Goal: Task Accomplishment & Management: Book appointment/travel/reservation

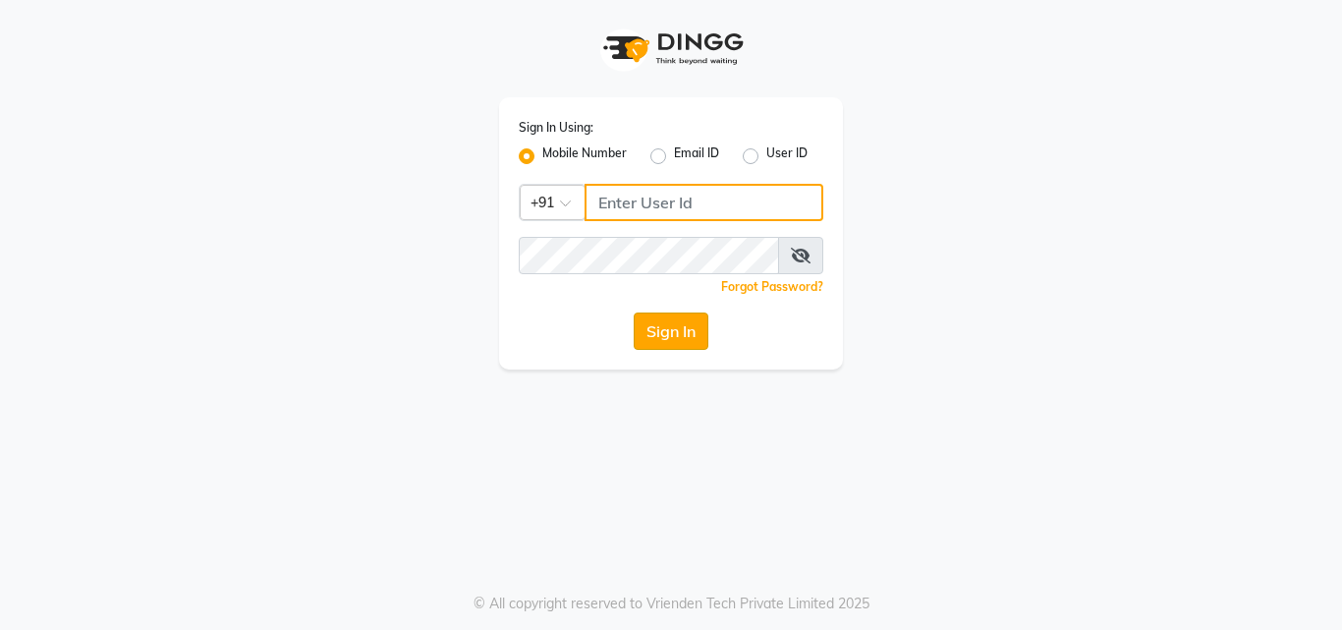
type input "9209191006"
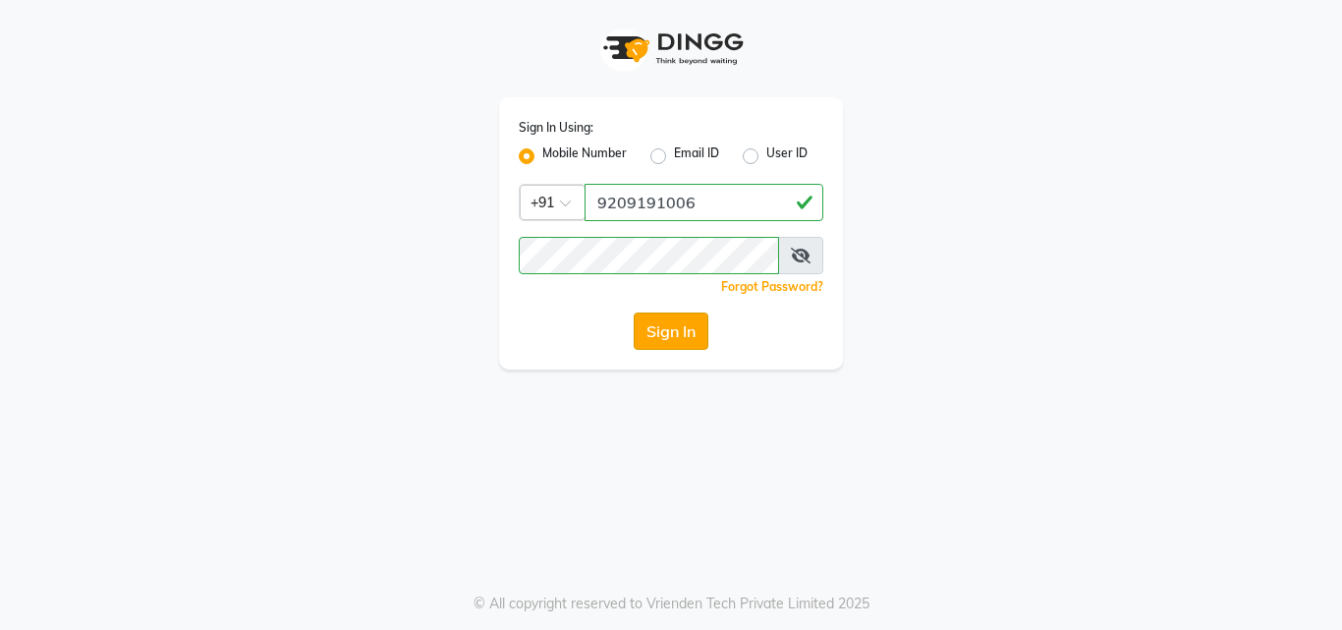
click at [701, 319] on button "Sign In" at bounding box center [671, 330] width 75 height 37
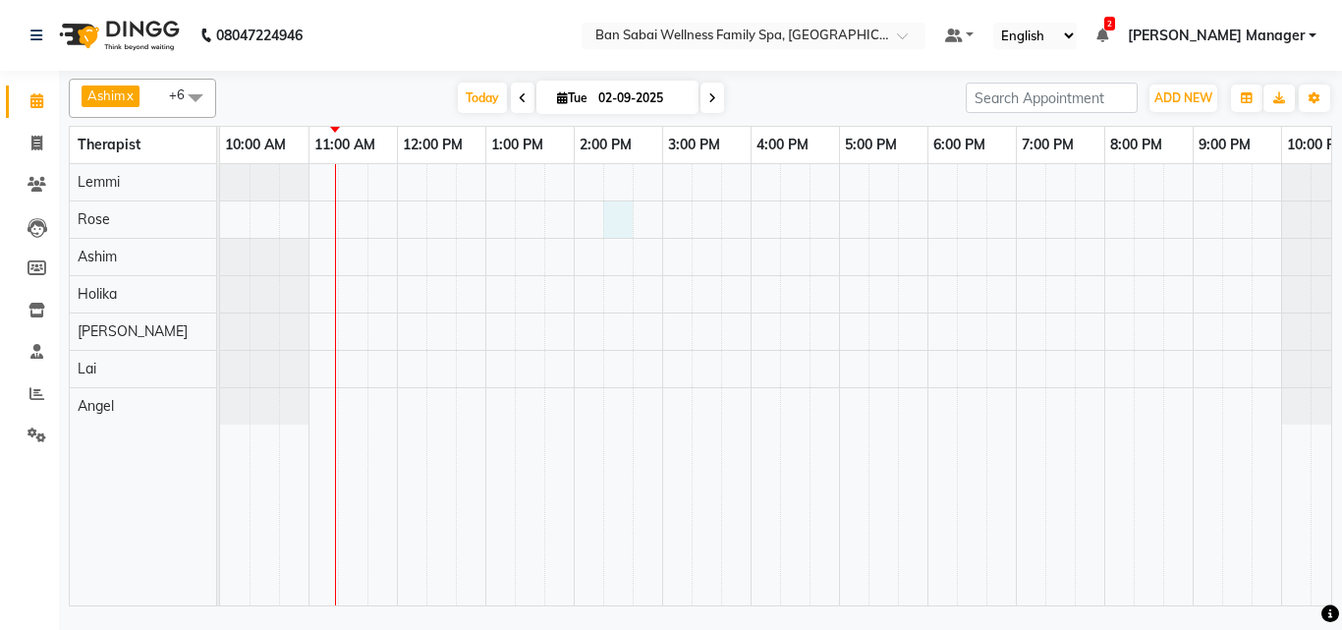
click at [618, 201] on div at bounding box center [794, 384] width 1149 height 441
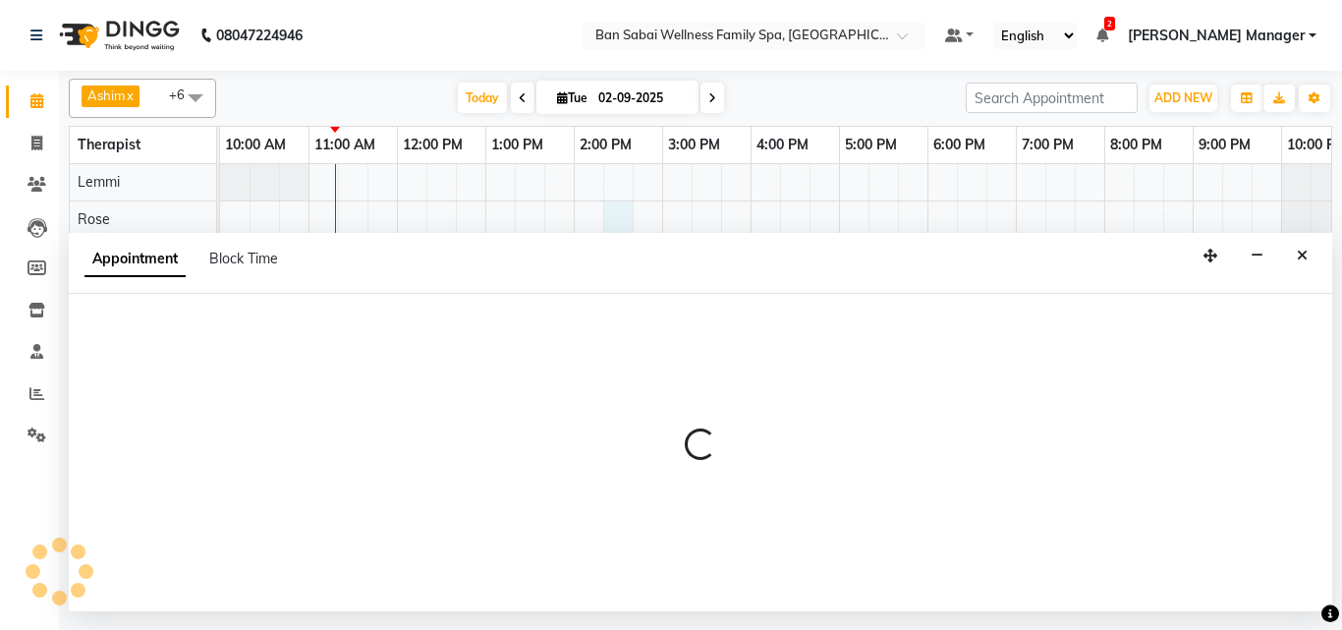
select select "78158"
select select "855"
select select "tentative"
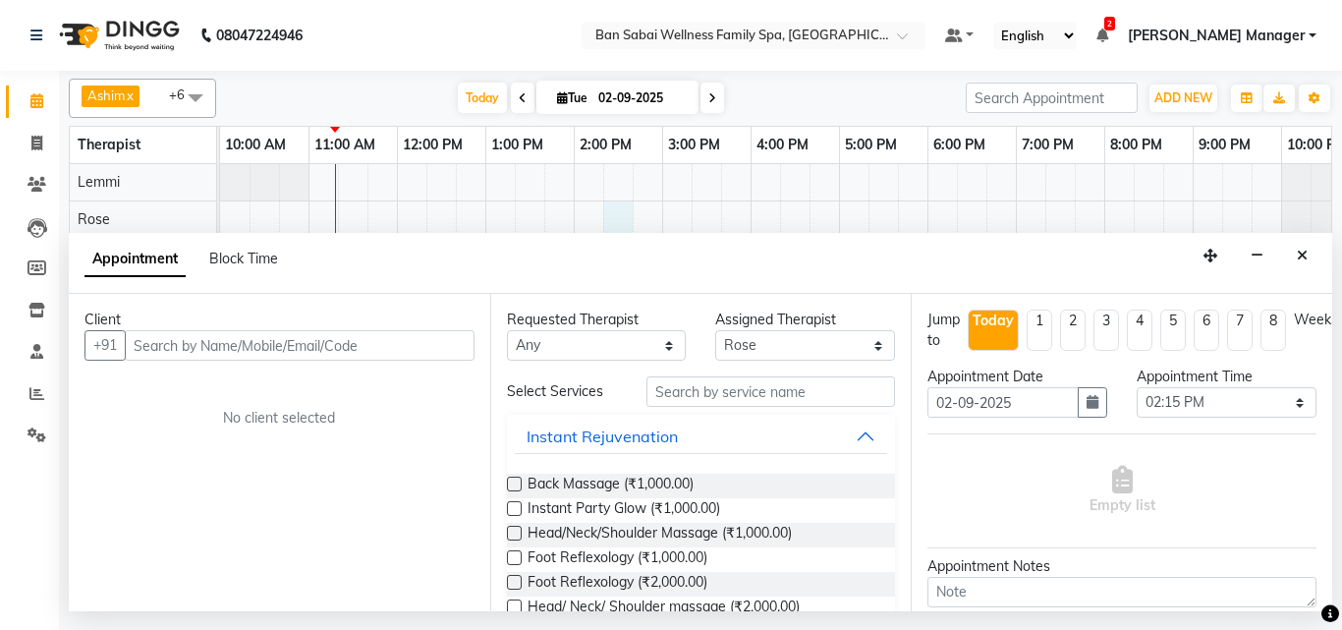
click at [285, 334] on input "text" at bounding box center [300, 345] width 350 height 30
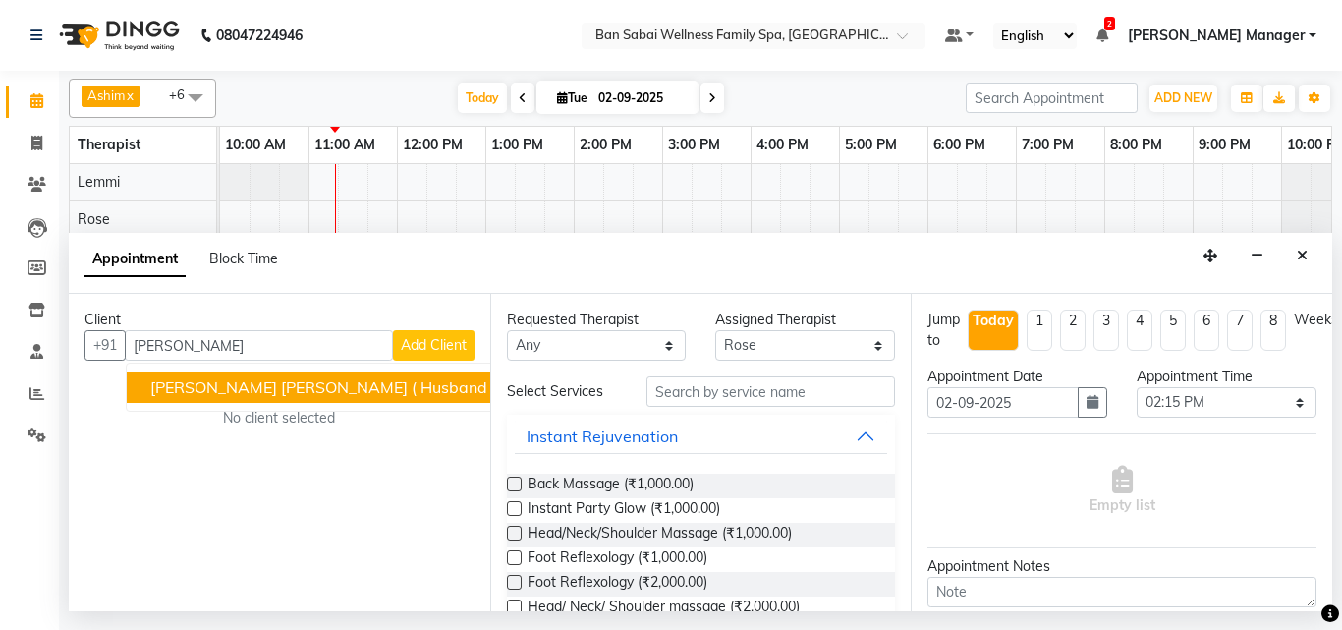
click at [299, 379] on span "[PERSON_NAME] [PERSON_NAME] ( Husband [PERSON_NAME] )" at bounding box center [388, 387] width 476 height 20
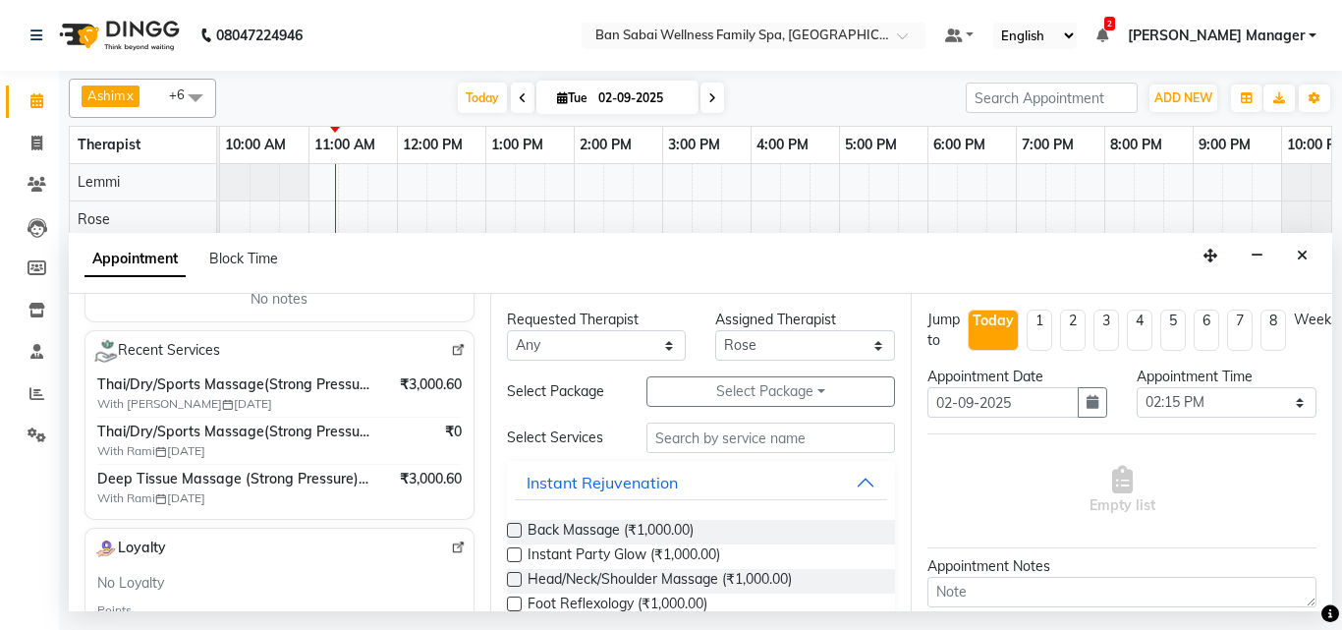
scroll to position [688, 0]
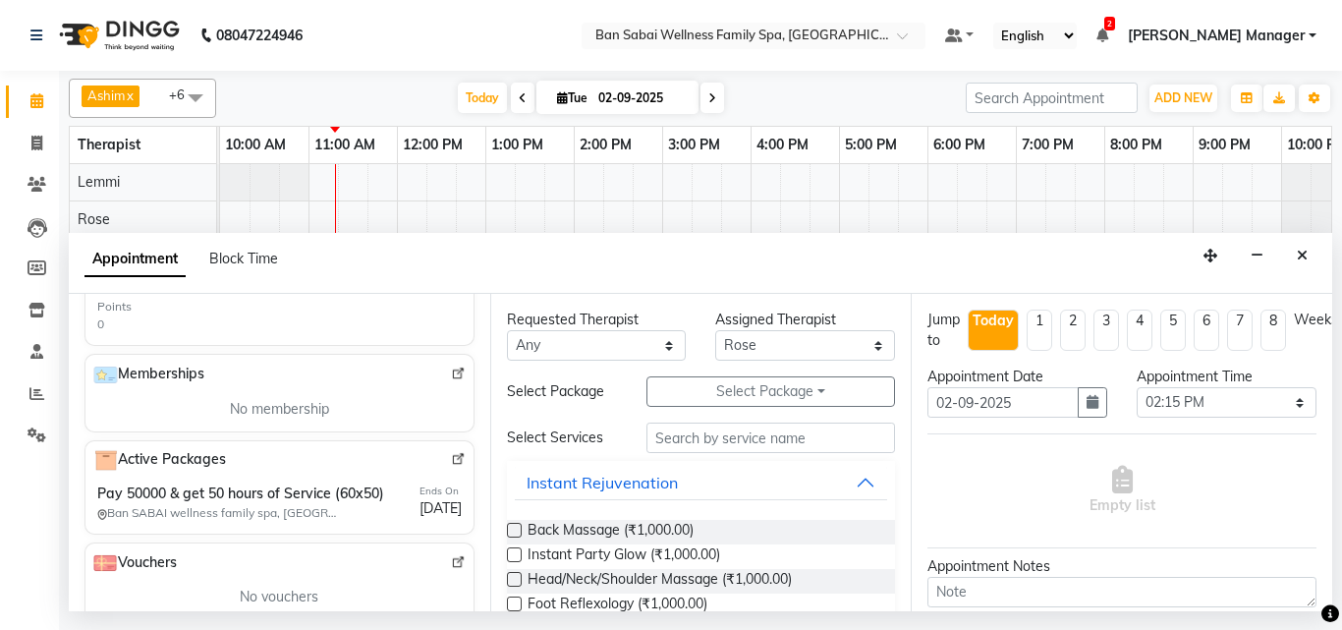
type input "8956240160"
click at [451, 452] on img at bounding box center [458, 459] width 15 height 15
click at [1301, 256] on icon "Close" at bounding box center [1302, 256] width 11 height 14
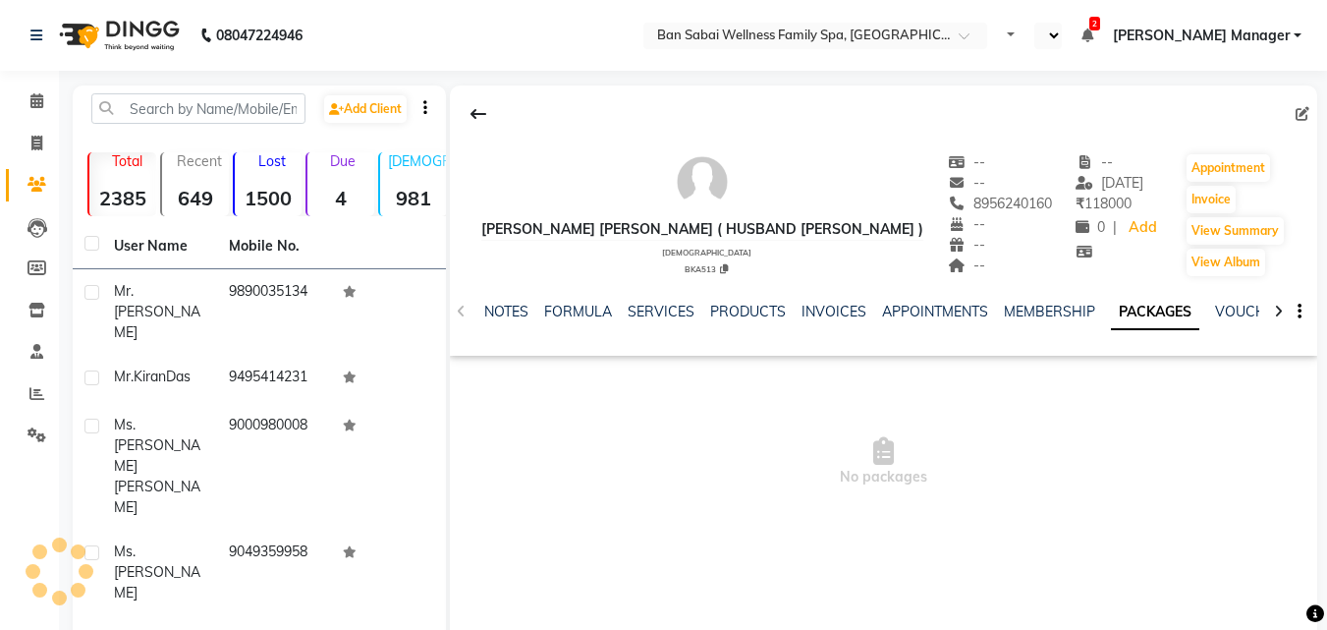
select select "en"
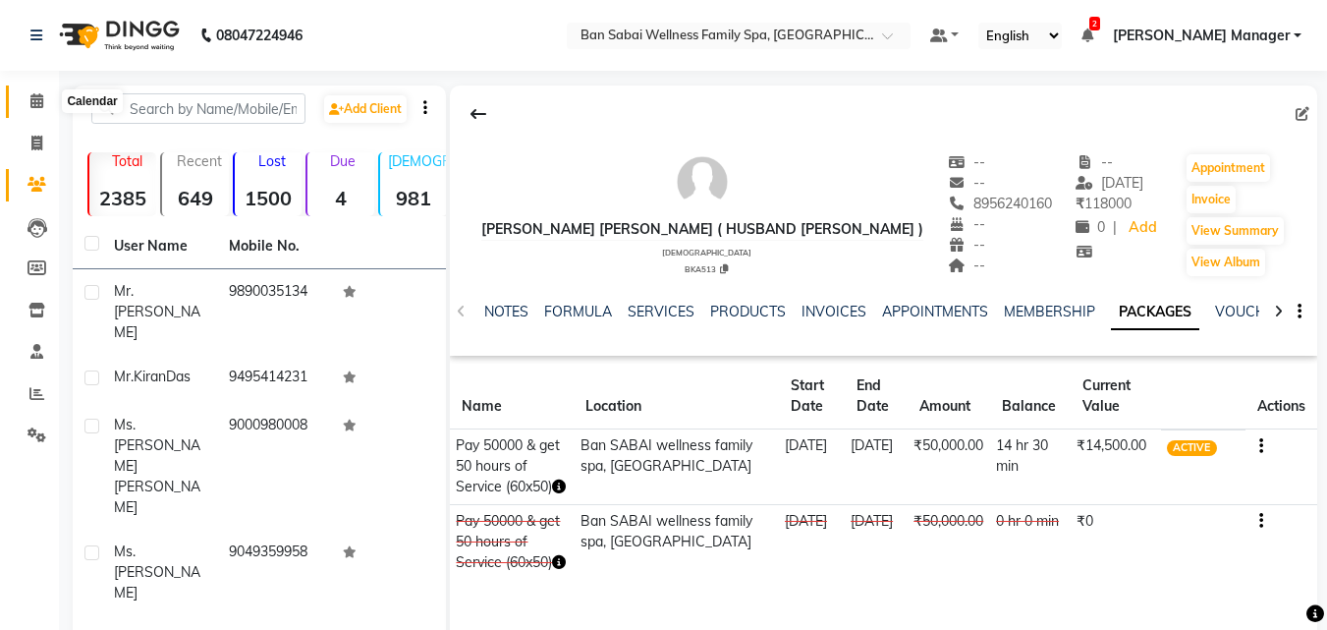
click at [36, 99] on icon at bounding box center [36, 100] width 13 height 15
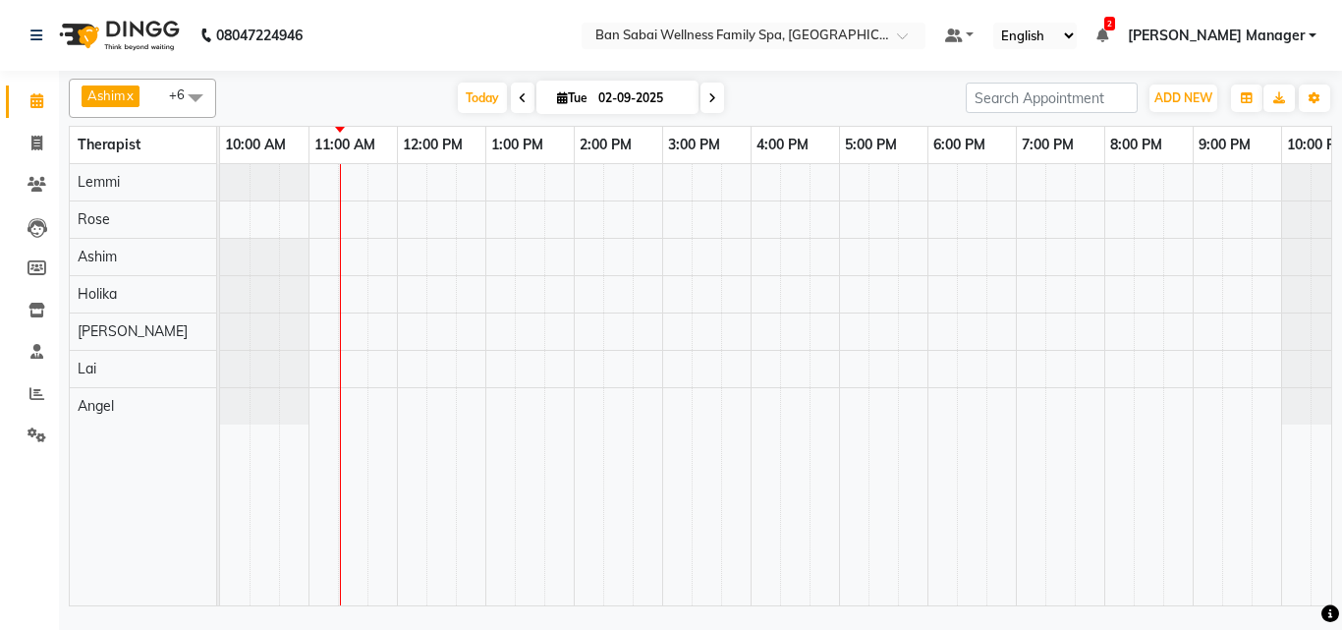
click at [603, 209] on div at bounding box center [794, 384] width 1149 height 441
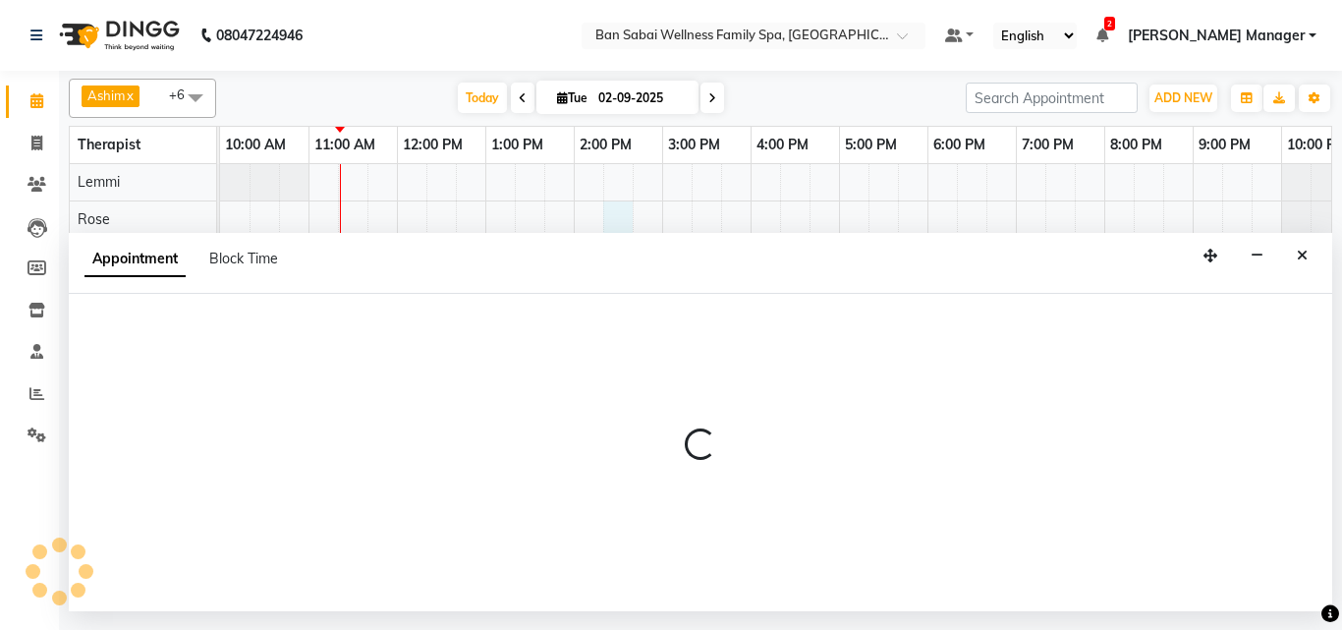
select select "78158"
select select "855"
select select "tentative"
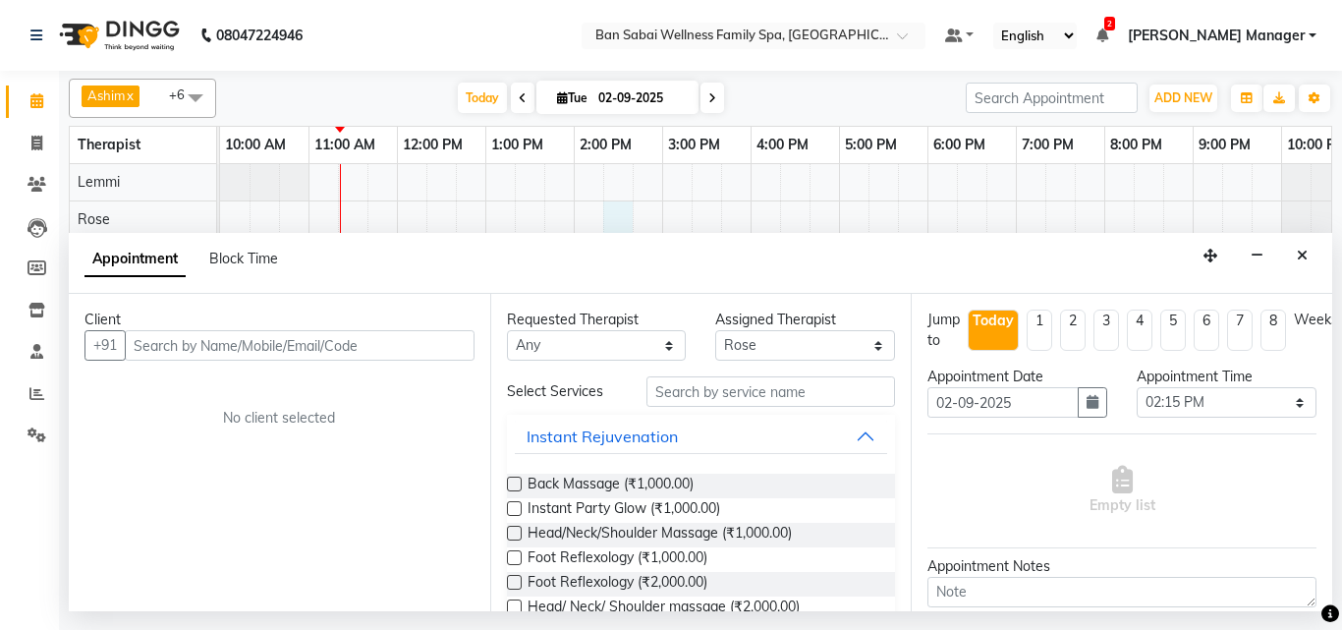
click at [277, 343] on input "text" at bounding box center [300, 345] width 350 height 30
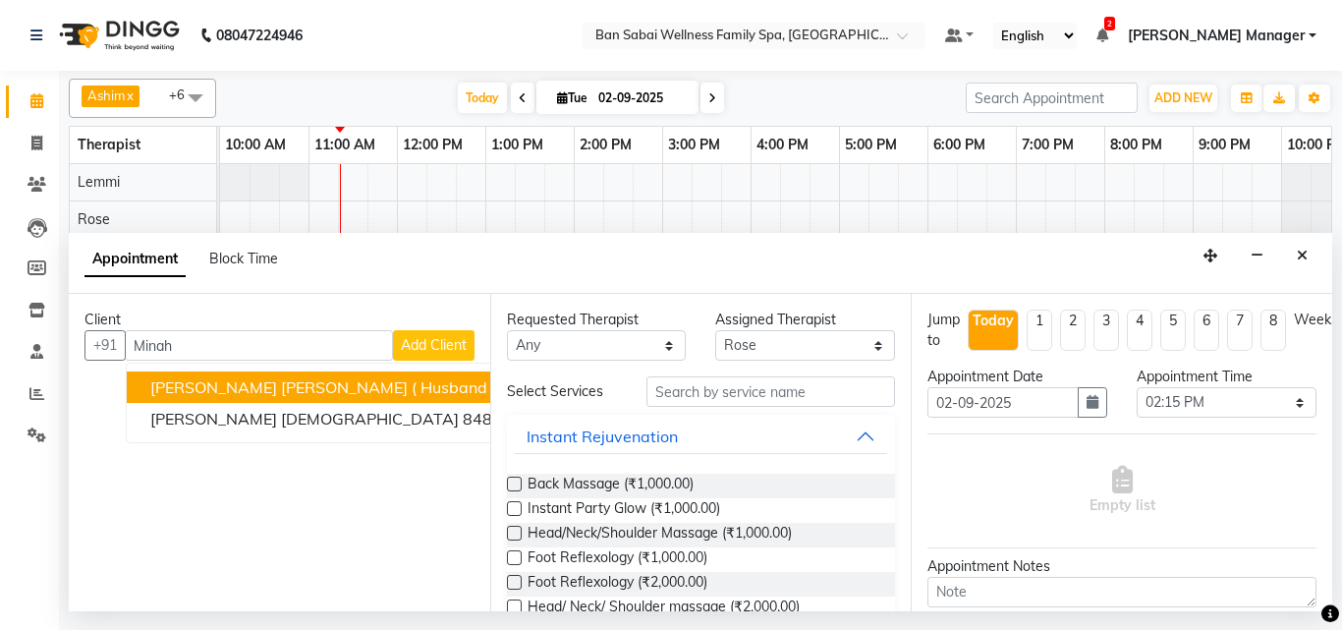
click at [299, 382] on span "[PERSON_NAME] [PERSON_NAME] ( Husband [PERSON_NAME] )" at bounding box center [388, 387] width 476 height 20
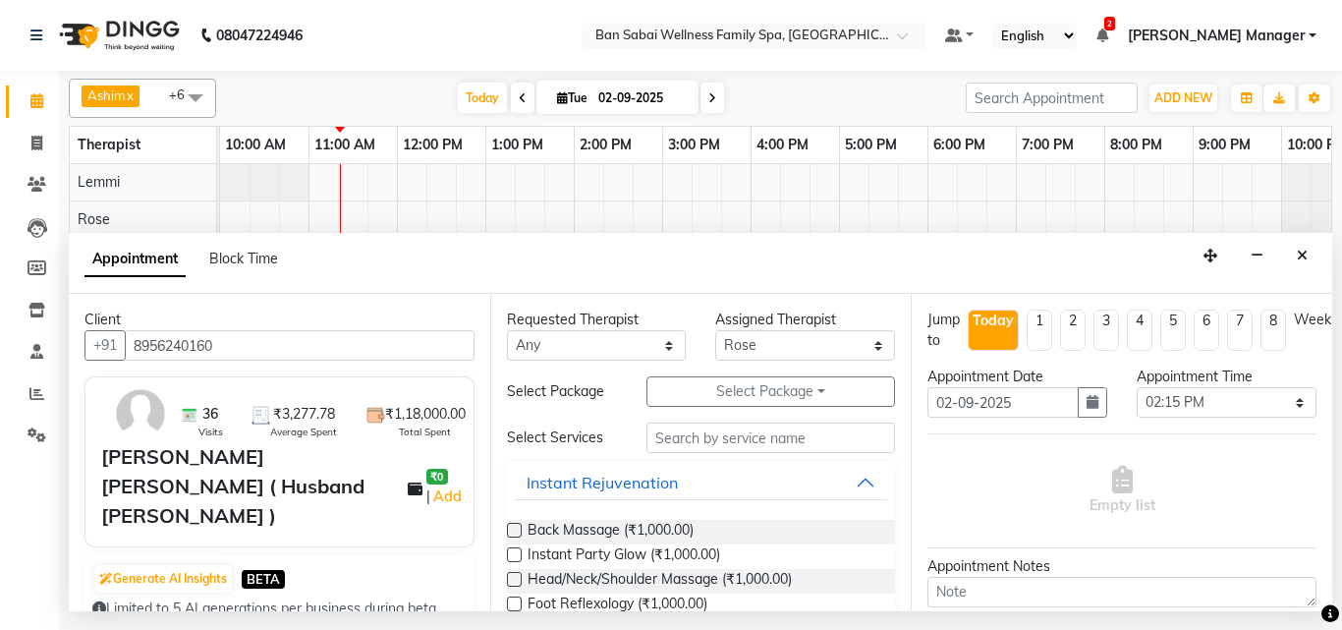
type input "8956240160"
click at [764, 440] on input "text" at bounding box center [771, 437] width 250 height 30
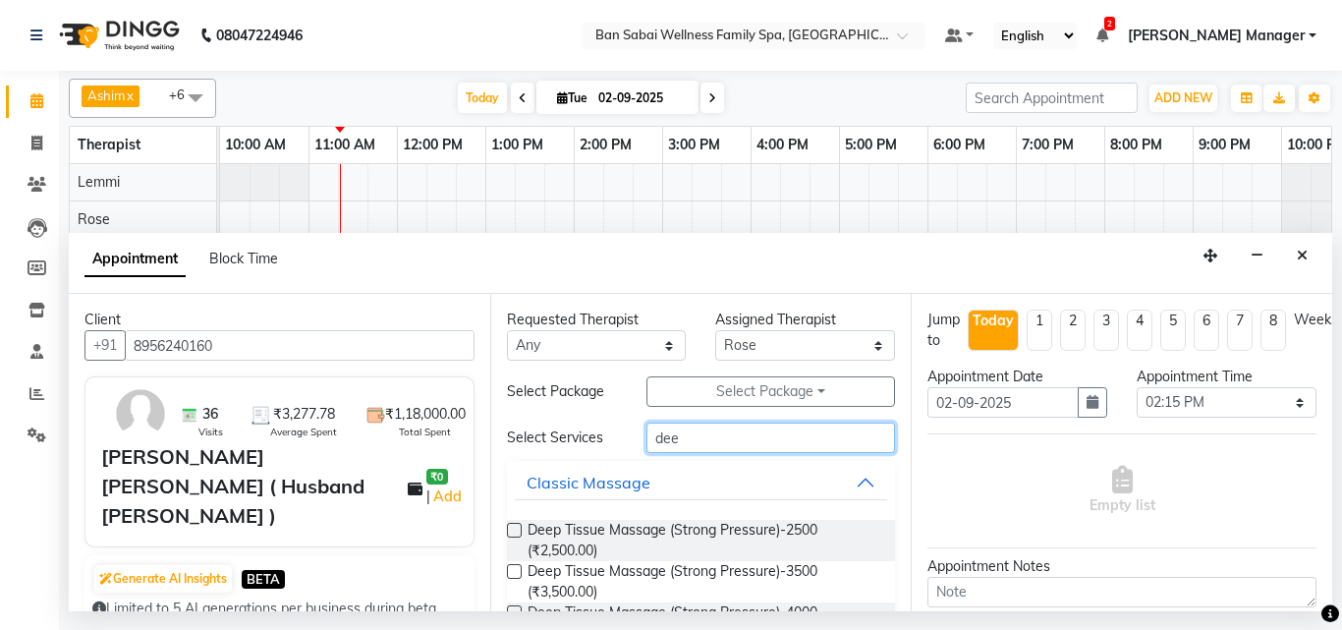
type input "dee"
click at [517, 527] on label at bounding box center [514, 530] width 15 height 15
click at [517, 527] on input "checkbox" at bounding box center [513, 532] width 13 height 13
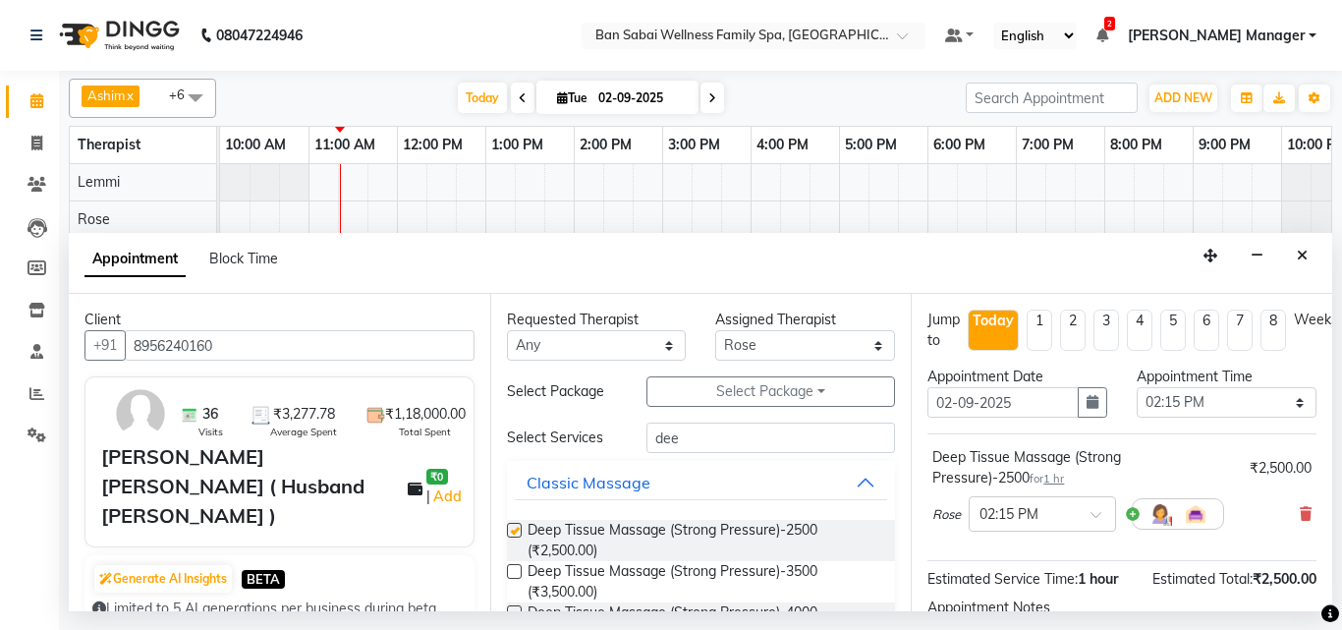
checkbox input "false"
click at [1278, 400] on select "Select 11:00 AM 11:05 AM 11:10 AM 11:15 AM 11:20 AM 11:25 AM 11:30 AM 11:35 AM …" at bounding box center [1227, 402] width 180 height 30
select select "870"
click at [1137, 387] on select "Select 11:00 AM 11:05 AM 11:10 AM 11:15 AM 11:20 AM 11:25 AM 11:30 AM 11:35 AM …" at bounding box center [1227, 402] width 180 height 30
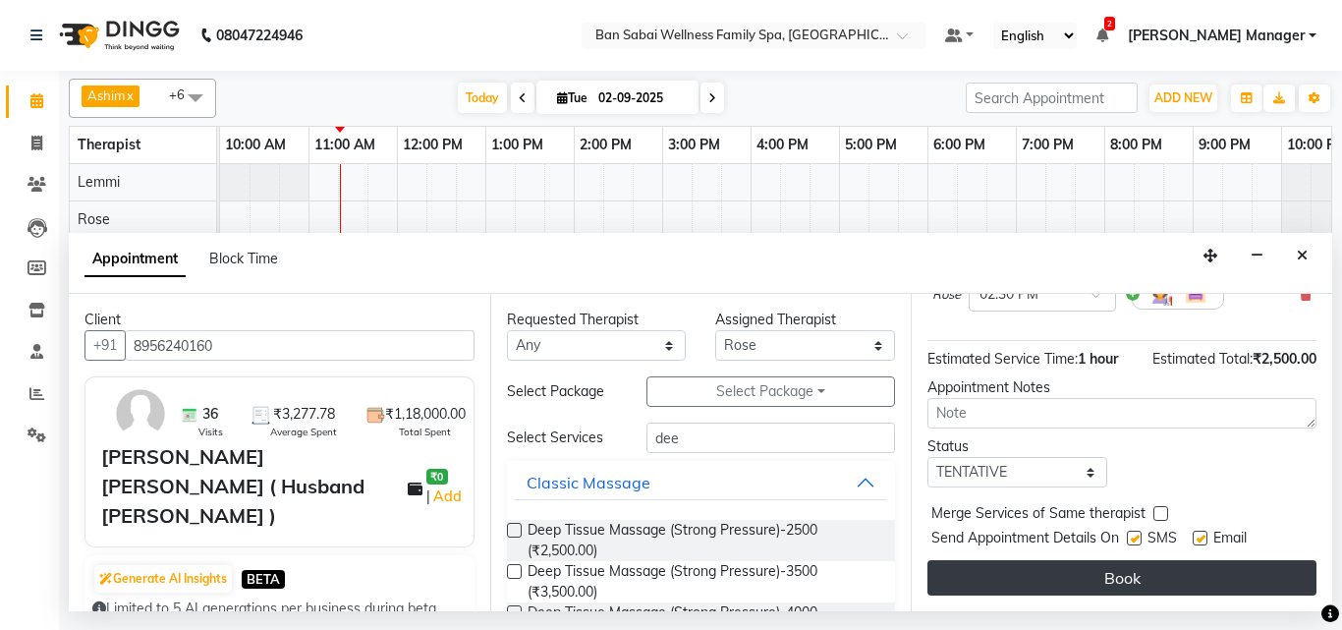
click at [1118, 560] on button "Book" at bounding box center [1121, 577] width 389 height 35
